Goal: Find specific page/section

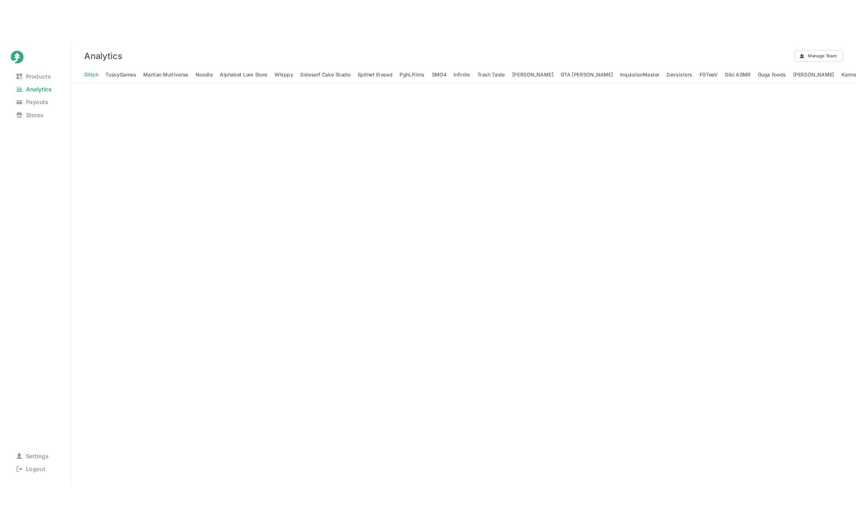
scroll to position [0, 916]
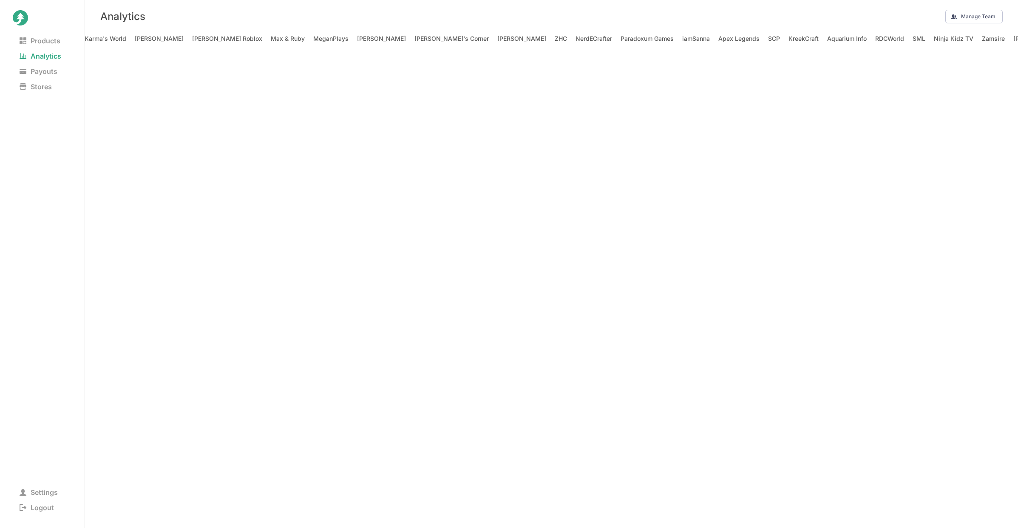
click at [816, 0] on div "Analytics Manage Team" at bounding box center [551, 16] width 933 height 33
click at [934, 37] on TV "Ninja Kidz TV" at bounding box center [954, 39] width 40 height 12
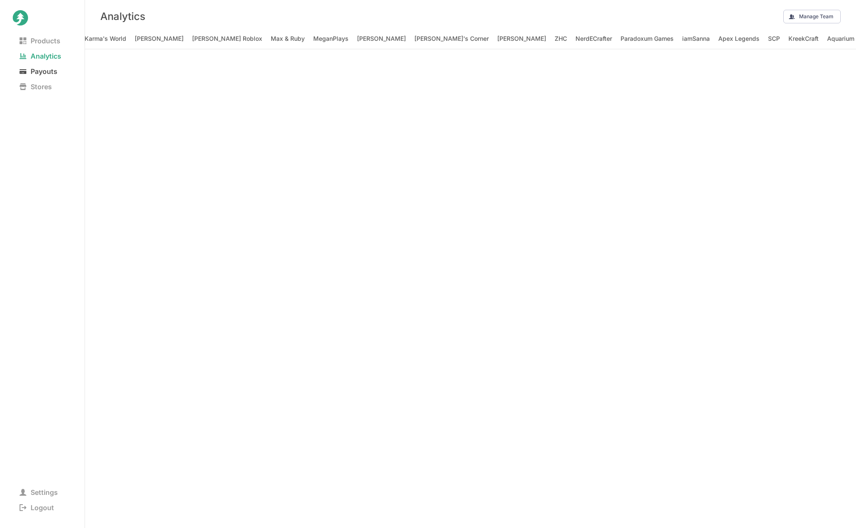
click at [55, 70] on span "Payouts" at bounding box center [38, 71] width 51 height 12
click at [580, 37] on TV "Ninja Kidz TV" at bounding box center [600, 39] width 40 height 12
click at [779, 11] on div "Payouts" at bounding box center [470, 16] width 771 height 33
click at [728, 169] on TV at bounding box center [470, 288] width 771 height 479
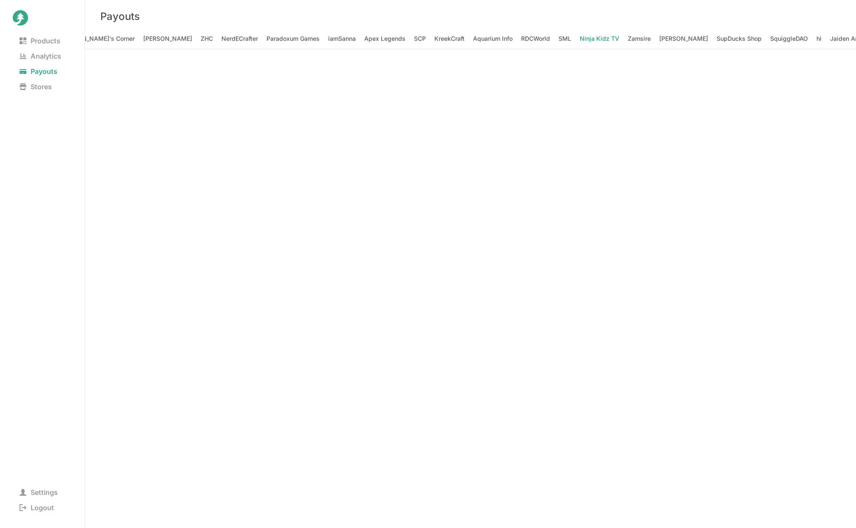
click at [751, 201] on TV at bounding box center [470, 288] width 771 height 479
click at [796, 110] on TV at bounding box center [470, 288] width 771 height 479
click at [36, 55] on span "Analytics" at bounding box center [40, 56] width 55 height 12
